Goal: Learn about a topic

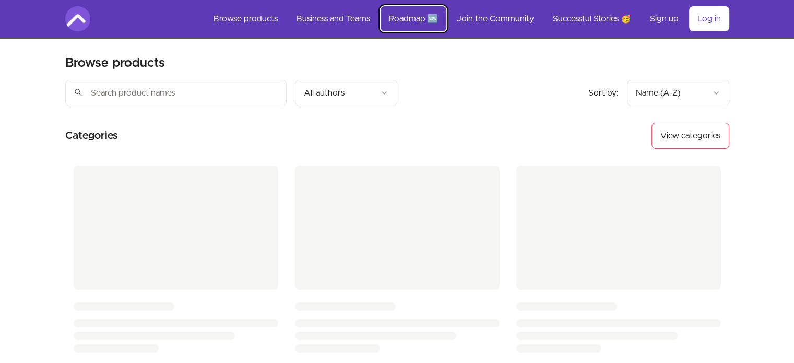
click at [407, 18] on link "Roadmap 🆕" at bounding box center [414, 18] width 66 height 25
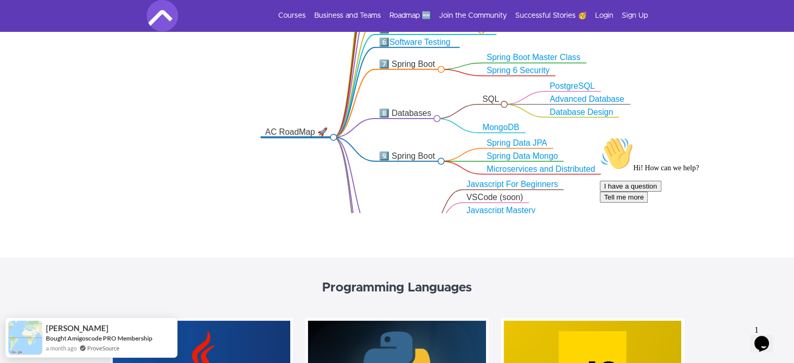
click at [770, 339] on icon "Opens Chat This icon Opens the chat window." at bounding box center [761, 343] width 17 height 17
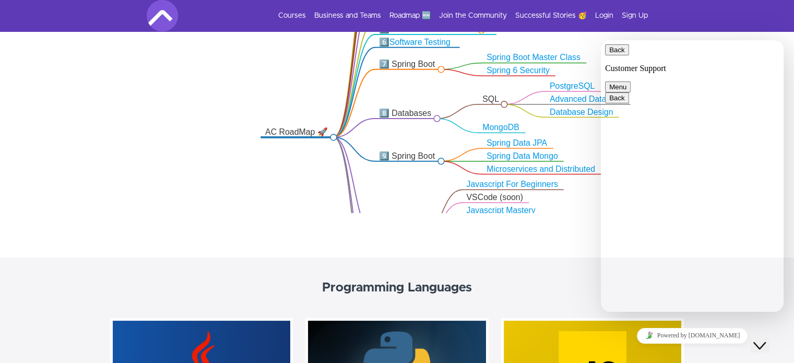
click at [713, 338] on link "Powered by tawk.to" at bounding box center [692, 336] width 111 height 16
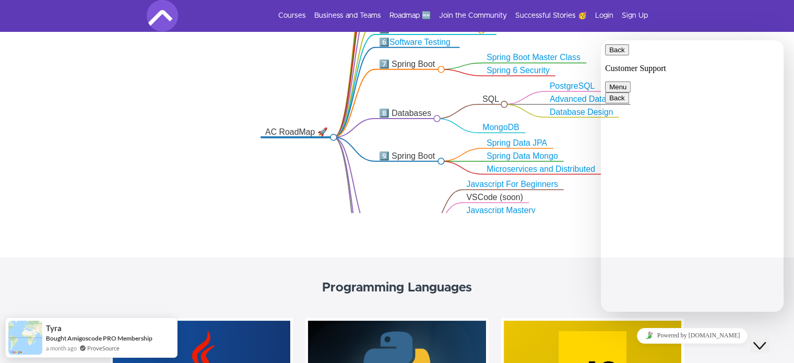
click at [622, 55] on button "Back" at bounding box center [617, 49] width 24 height 11
click at [777, 38] on icon ".markmap{font:300 16px/20px sans-serif}.markmap-link{fill:none}.markmap-node>ci…" at bounding box center [397, 104] width 794 height 218
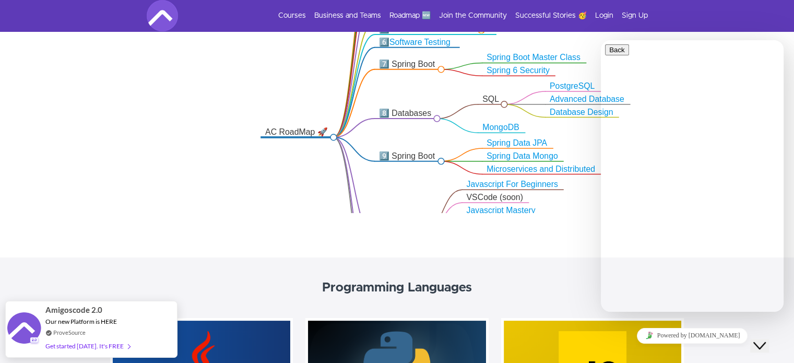
click at [787, 231] on div ".markmap{font:300 16px/20px sans-serif}.markmap-link{fill:none}.markmap-node>ci…" at bounding box center [397, 106] width 794 height 304
click at [766, 342] on div "Close Chat This icon closes the chat window." at bounding box center [759, 345] width 13 height 13
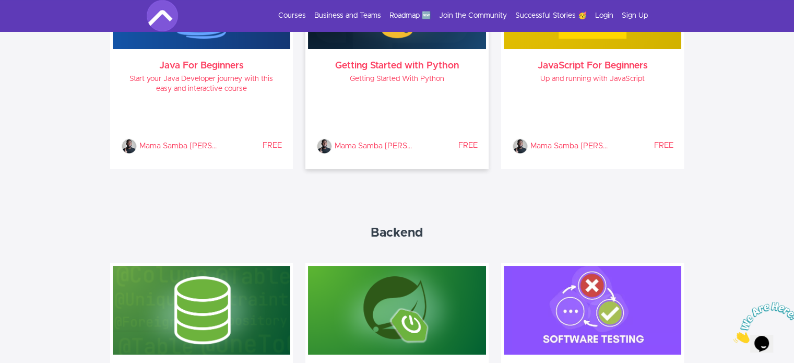
scroll to position [731, 0]
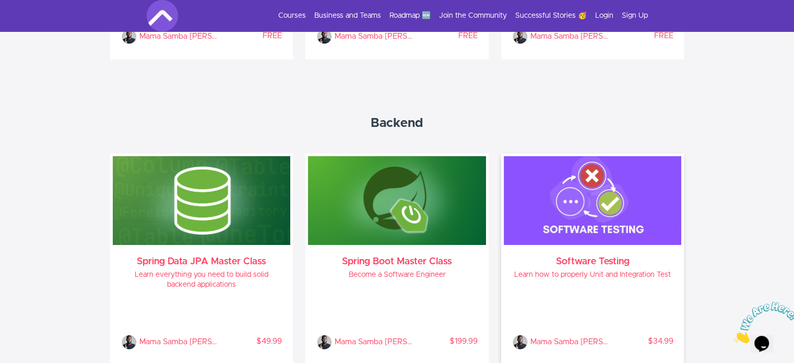
click at [598, 257] on h3 "Software Testing" at bounding box center [592, 261] width 161 height 8
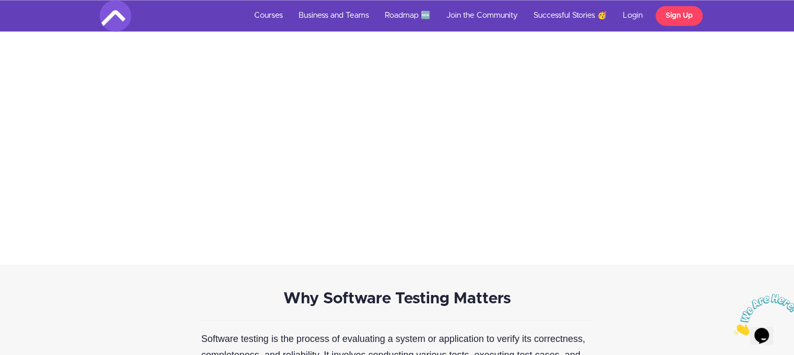
scroll to position [1671, 0]
